Goal: Communication & Community: Answer question/provide support

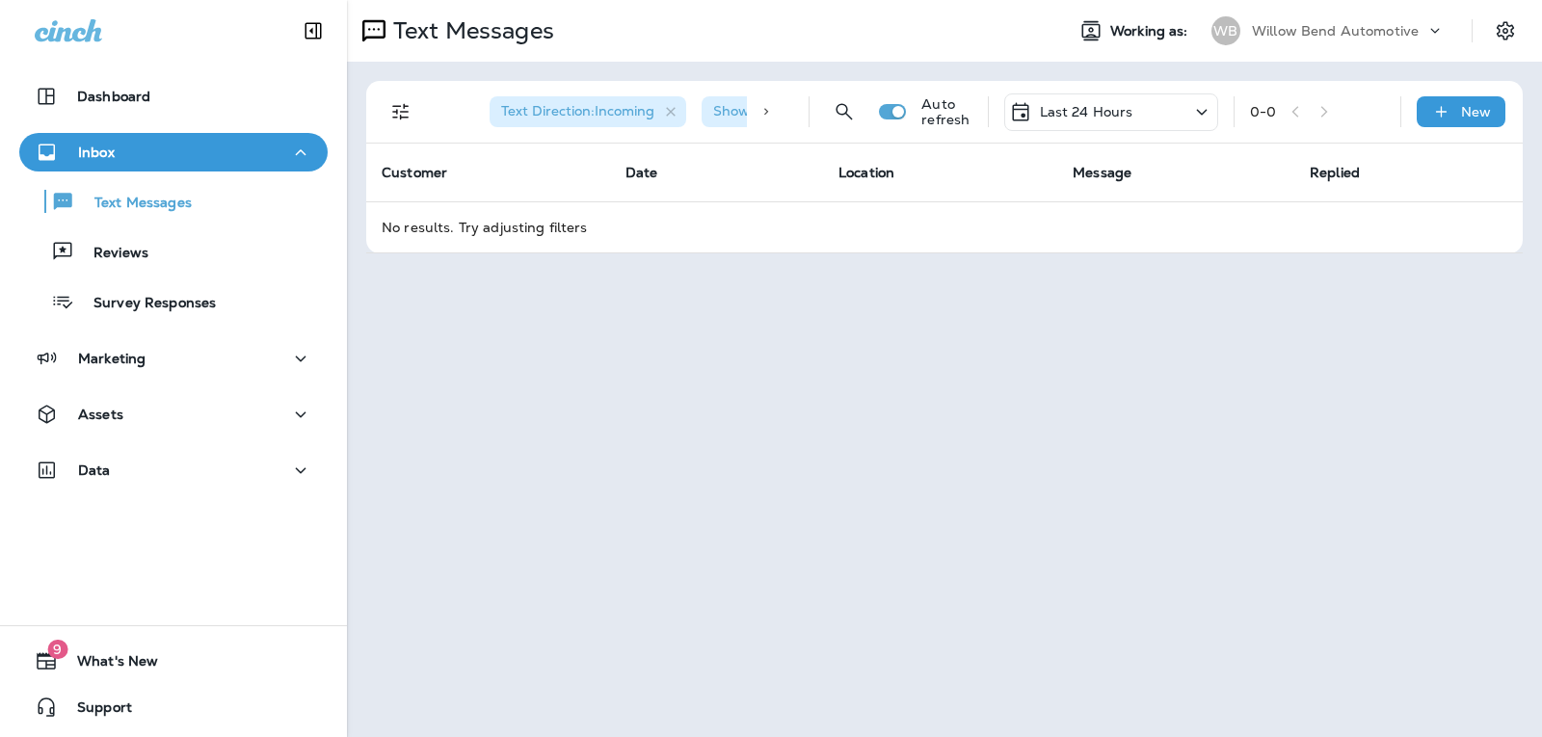
click at [1155, 121] on div "Last 24 Hours" at bounding box center [1111, 113] width 214 height 38
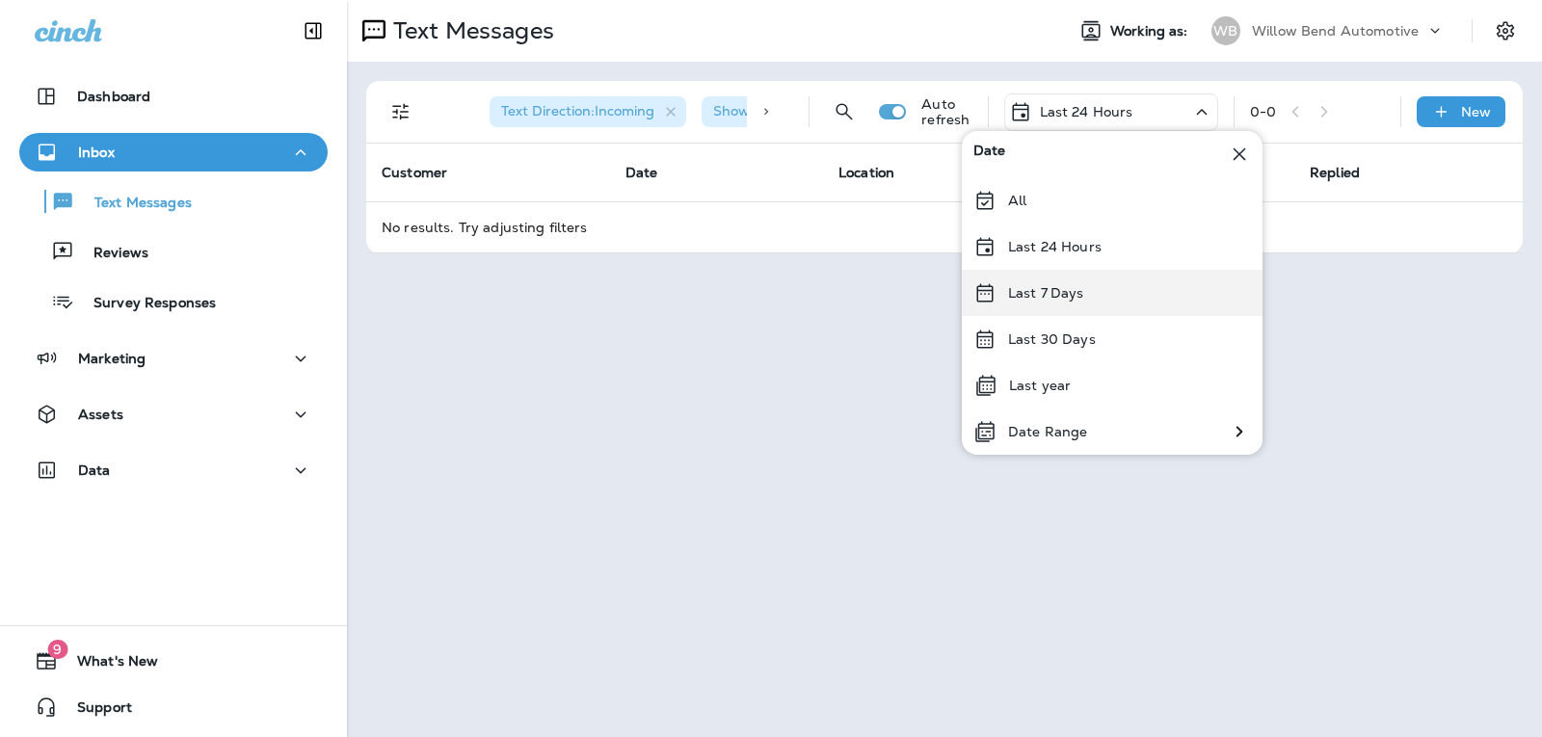
click at [1105, 278] on div "Last 7 Days" at bounding box center [1112, 293] width 301 height 46
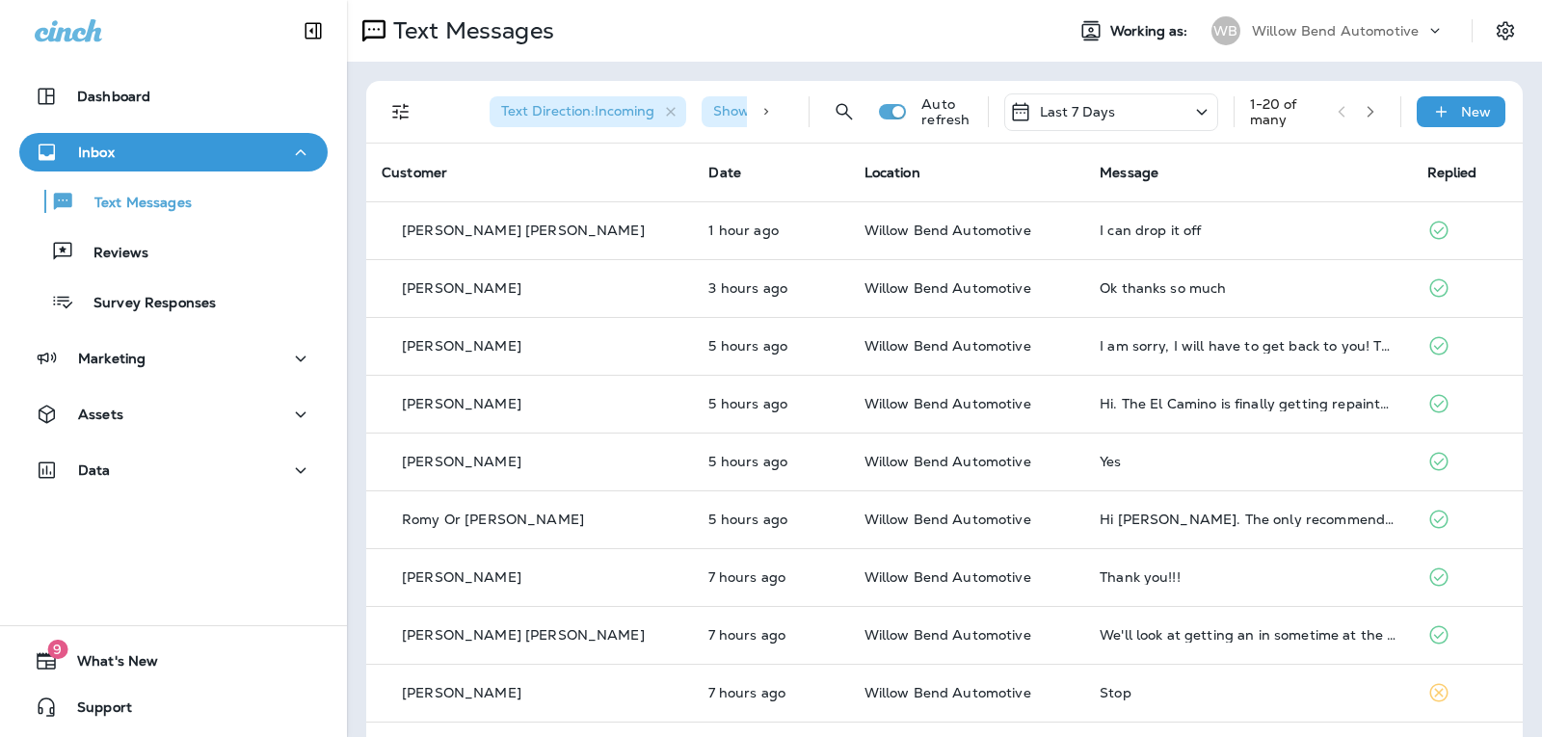
click at [1076, 105] on p "Last 7 Days" at bounding box center [1078, 111] width 76 height 15
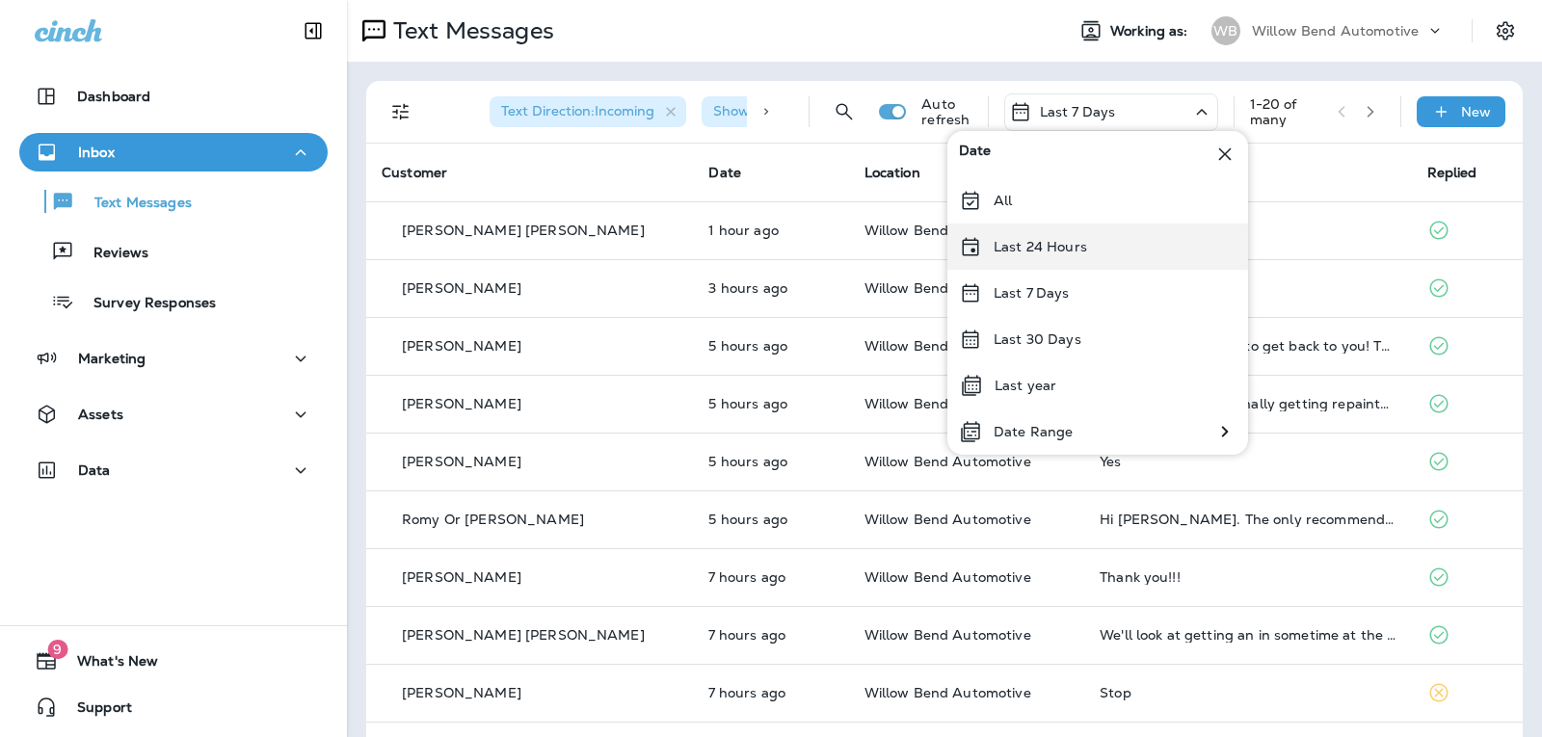
click at [1093, 240] on div "Last 24 Hours" at bounding box center [1098, 247] width 301 height 46
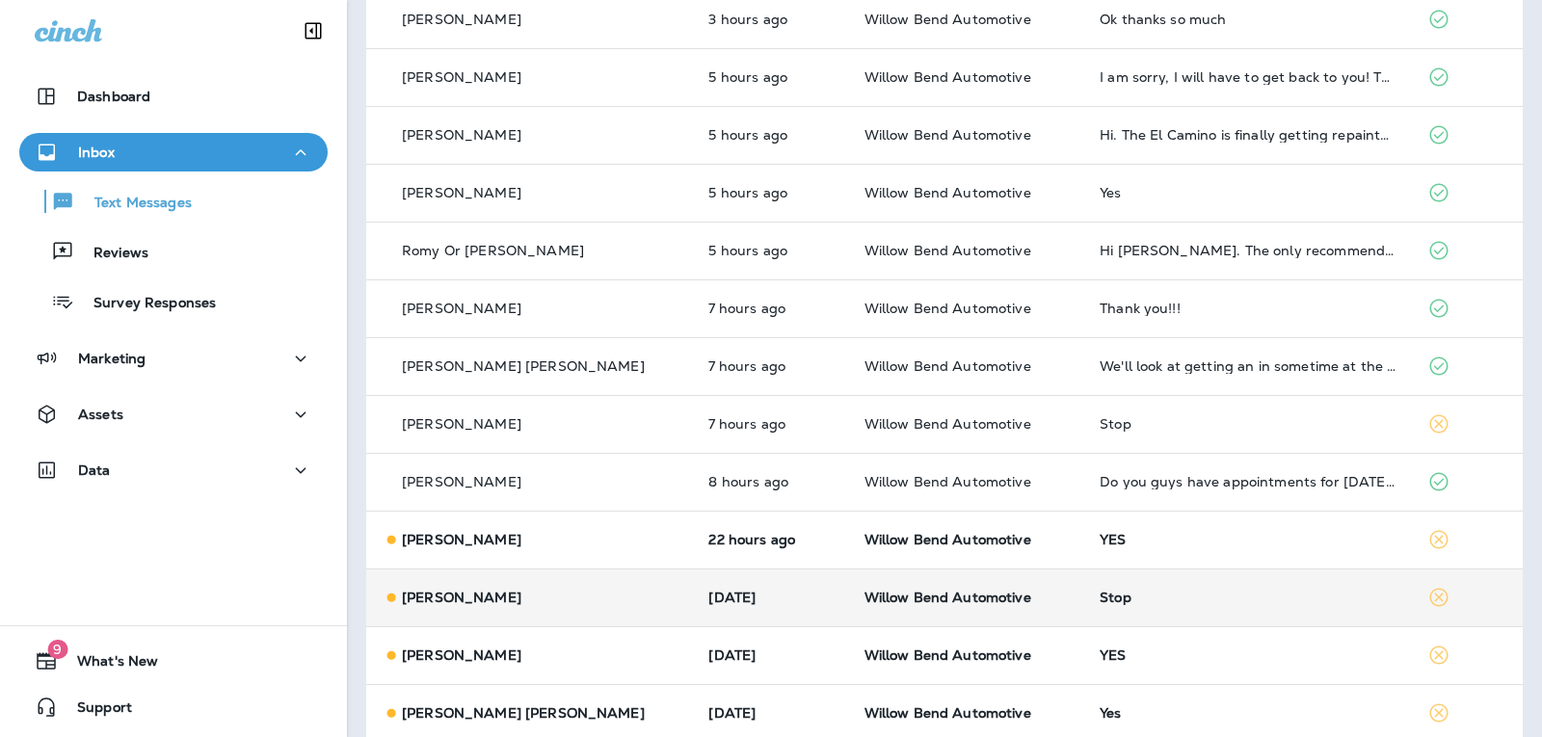
scroll to position [468, 0]
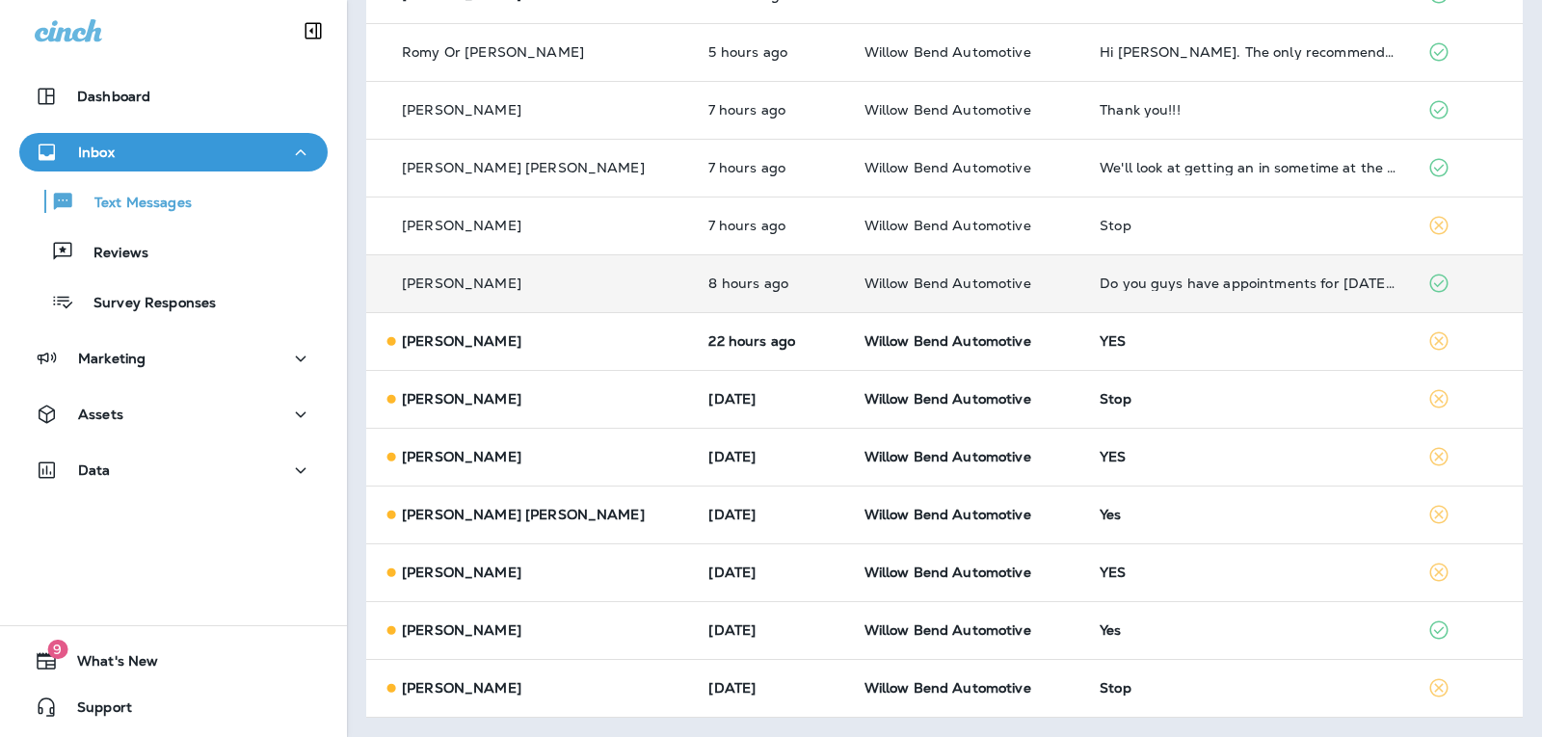
click at [1175, 286] on div "Do you guys have appointments for [DATE]?!" at bounding box center [1248, 283] width 296 height 15
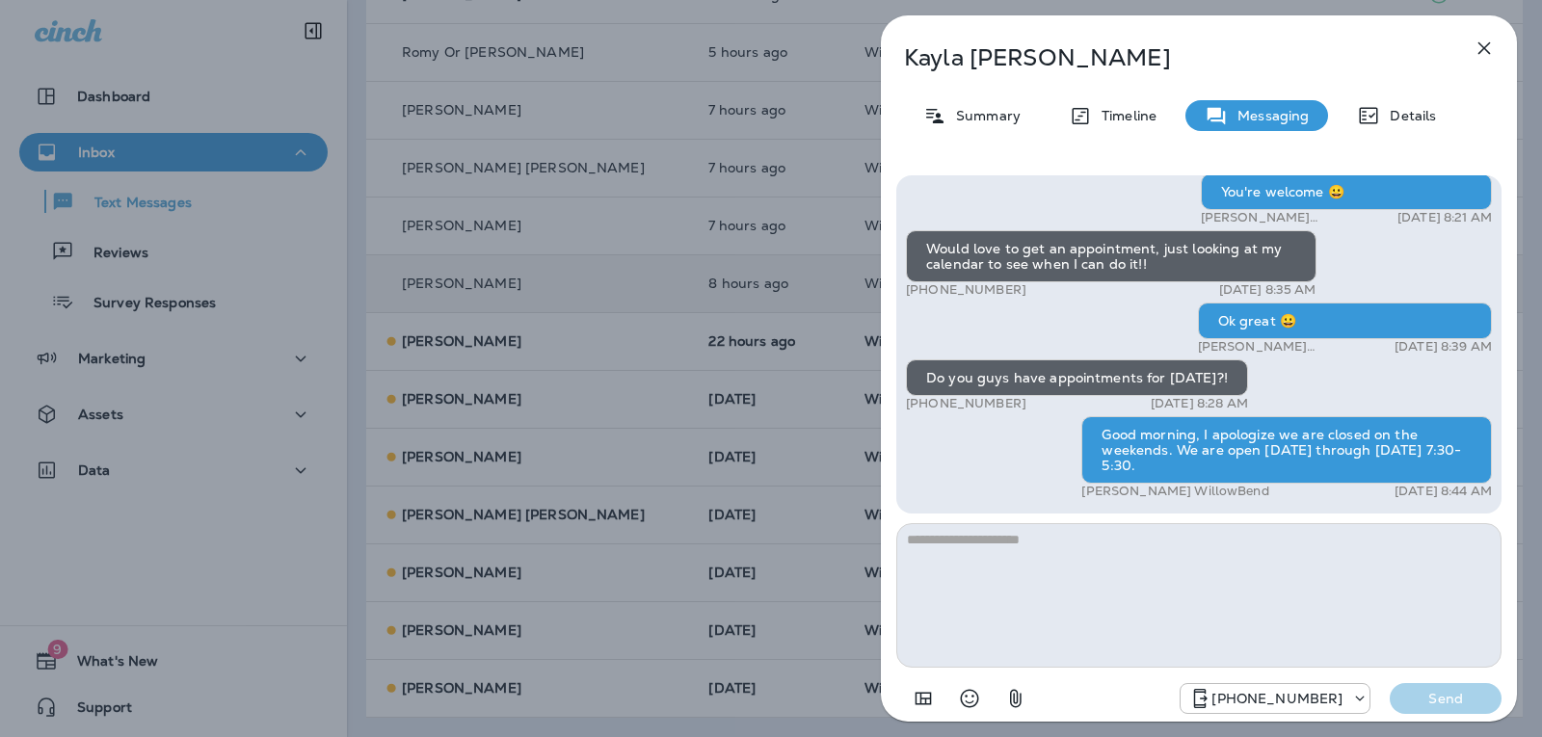
click at [1482, 51] on icon "button" at bounding box center [1485, 48] width 13 height 13
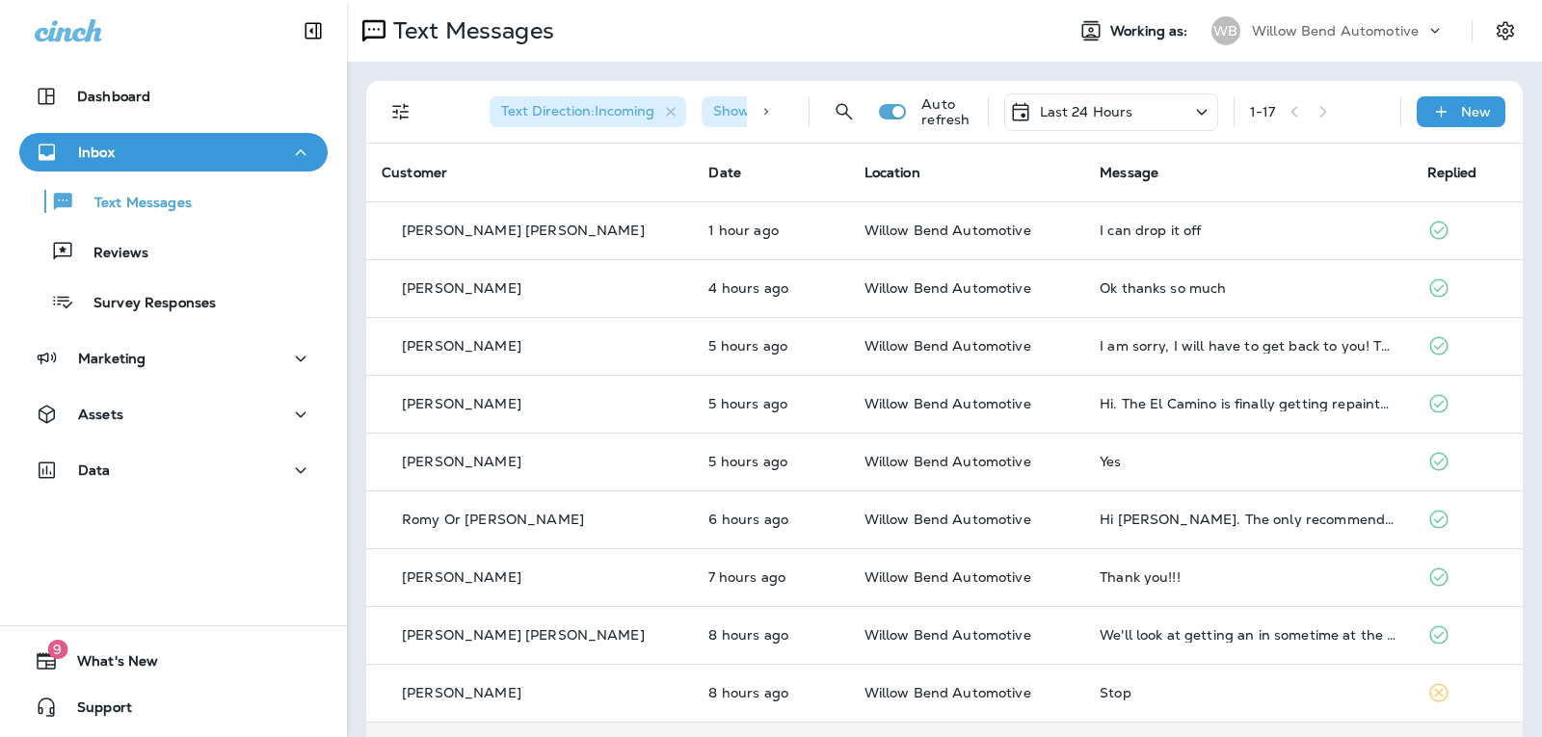
click at [1136, 111] on div "Last 24 Hours" at bounding box center [1111, 113] width 214 height 38
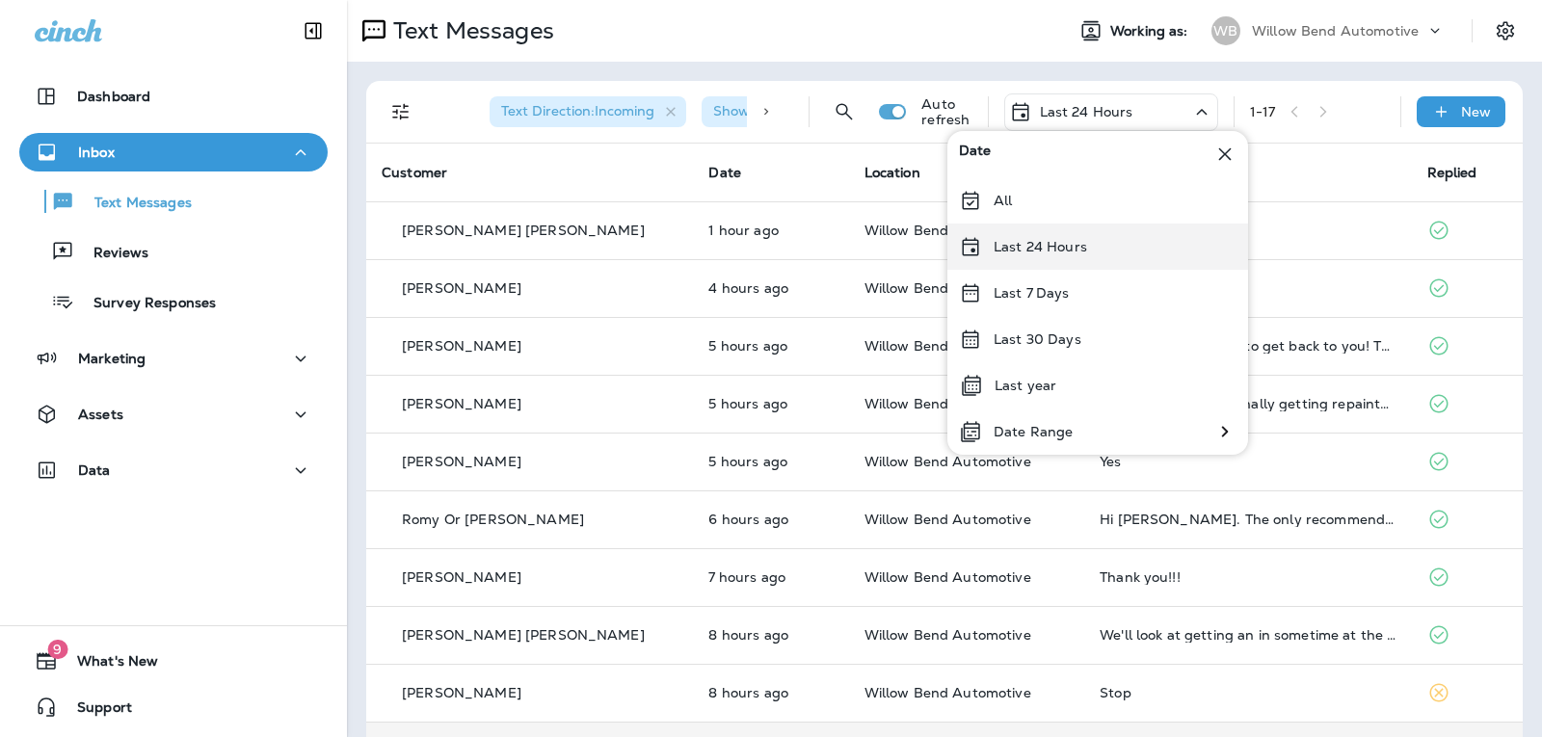
click at [1120, 243] on div "Last 24 Hours" at bounding box center [1098, 247] width 301 height 46
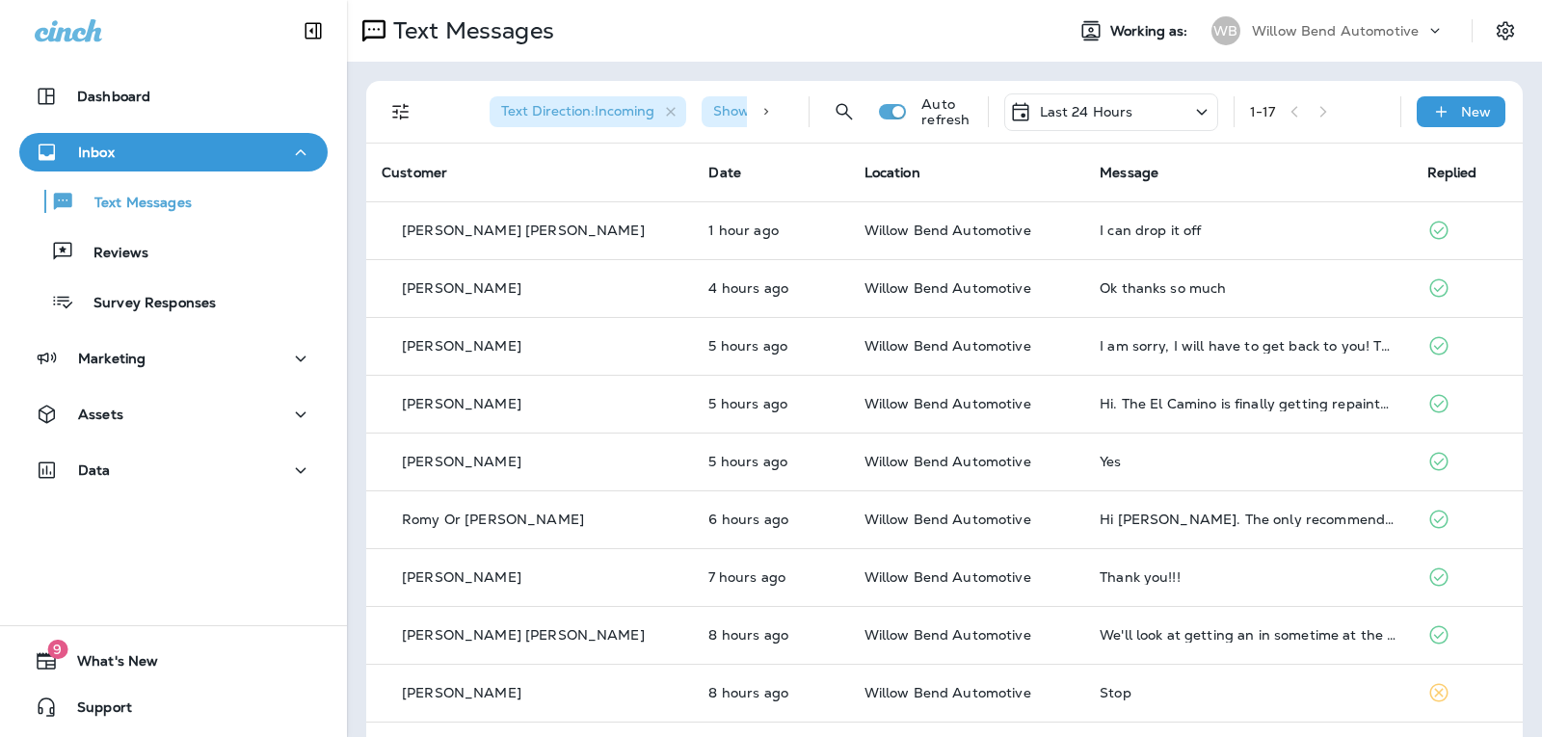
click at [1096, 110] on p "Last 24 Hours" at bounding box center [1087, 111] width 94 height 15
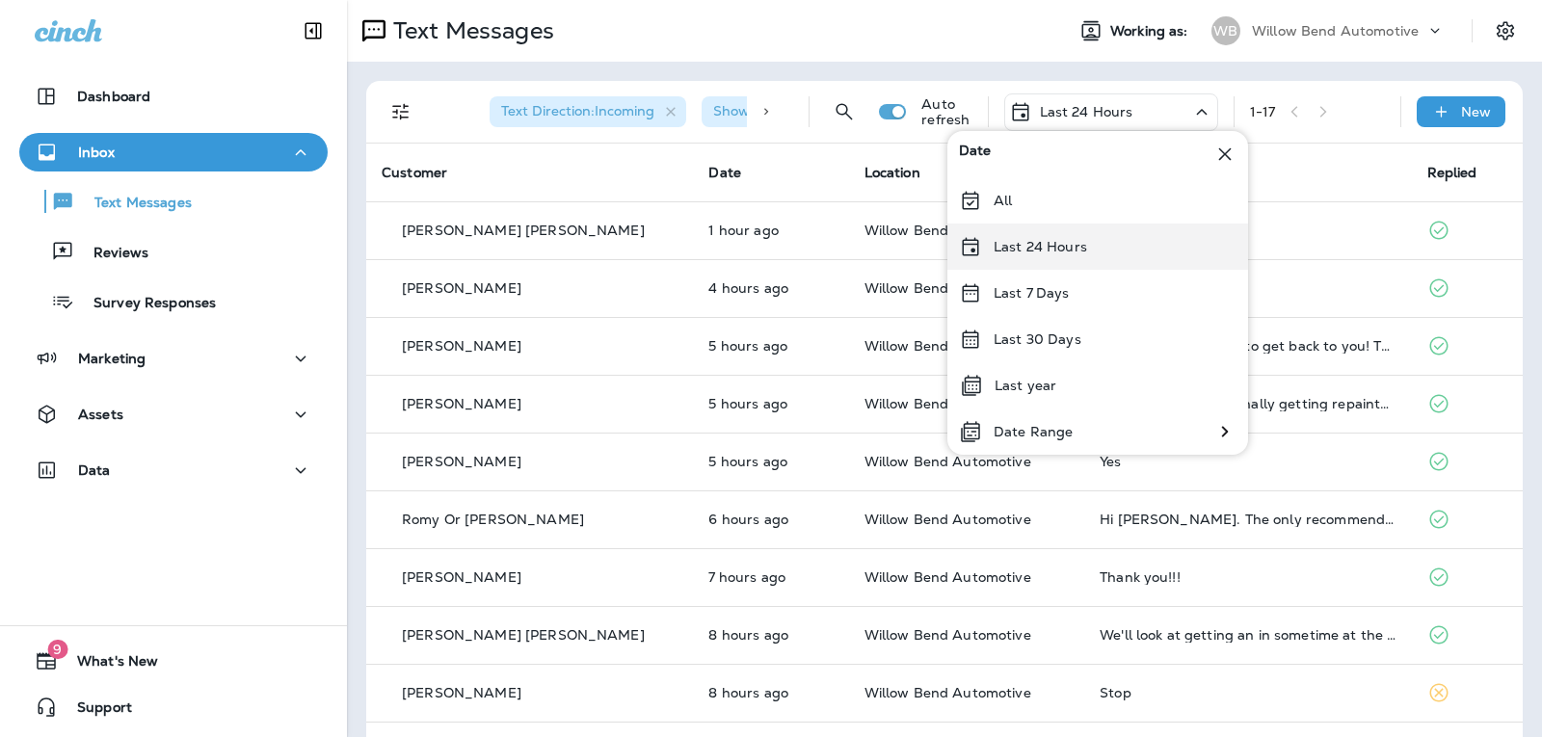
click at [1096, 258] on div "Last 24 Hours" at bounding box center [1098, 247] width 301 height 46
